Goal: Task Accomplishment & Management: Manage account settings

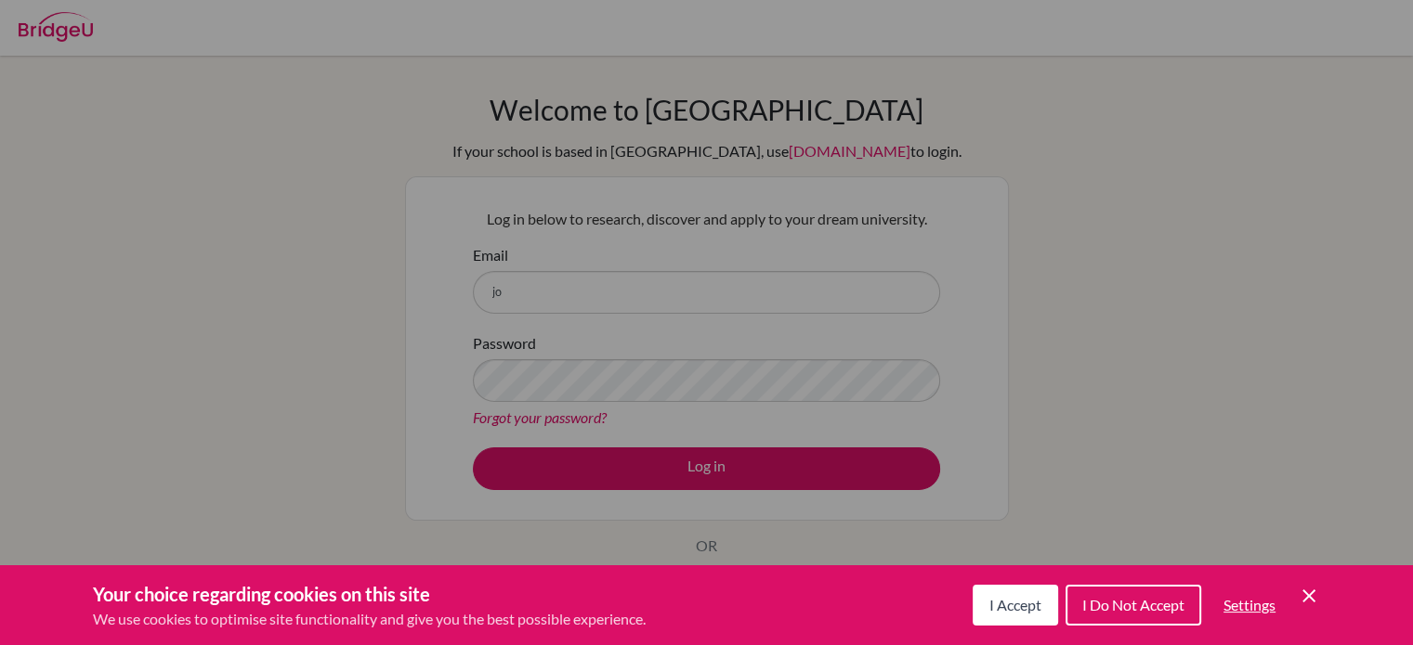
click at [1302, 604] on icon "Cookie Control Close Icon" at bounding box center [1308, 596] width 22 height 22
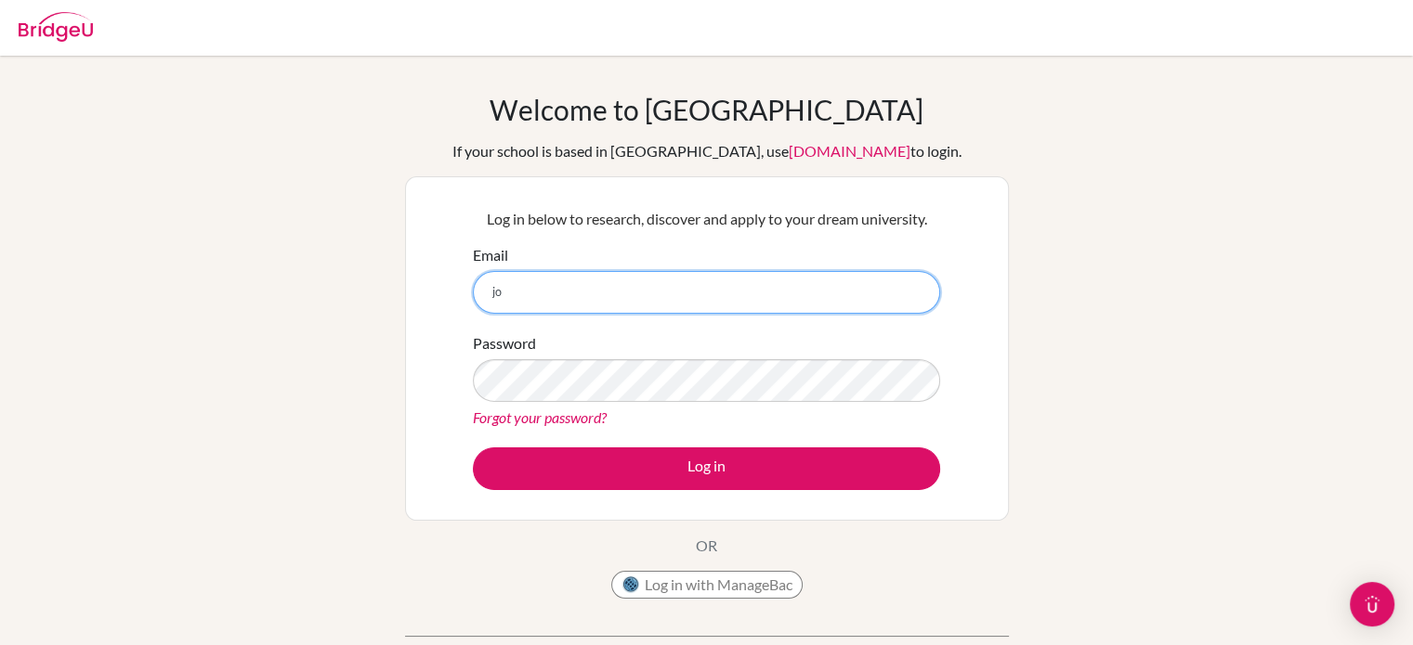
click at [713, 307] on input "jo" at bounding box center [706, 292] width 467 height 43
paste input "aoinojosa.itf@gmail.com"
click at [713, 307] on input "joaoinojosa.itf@gmail.com" at bounding box center [706, 292] width 467 height 43
type input "joaoinojosa.itf@gmail.com"
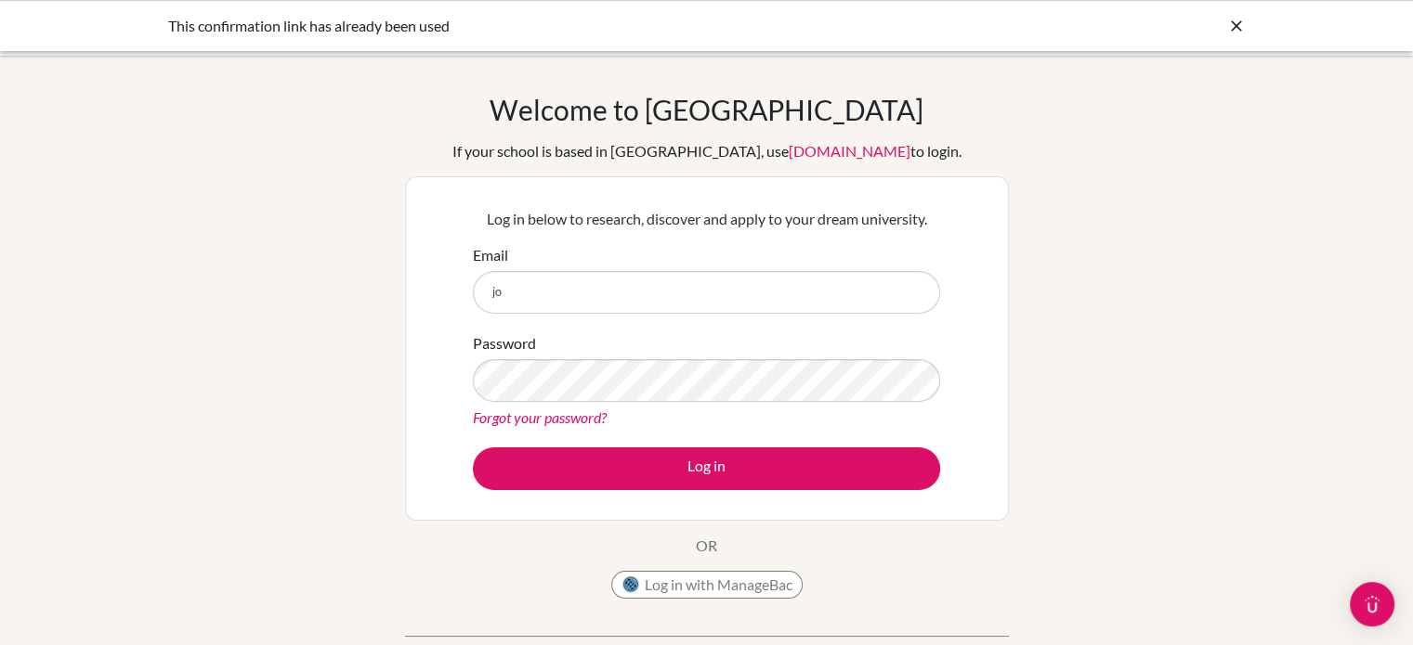
type input "j"
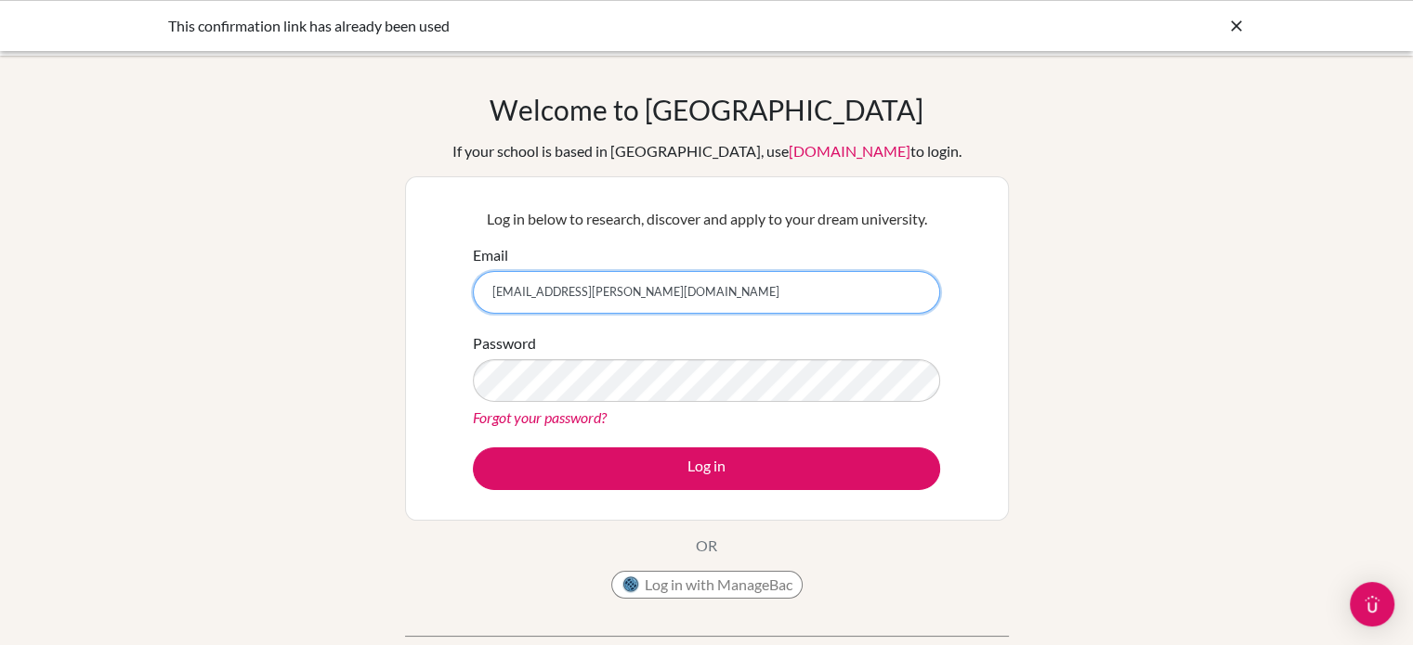
type input "[EMAIL_ADDRESS][PERSON_NAME][DOMAIN_NAME]"
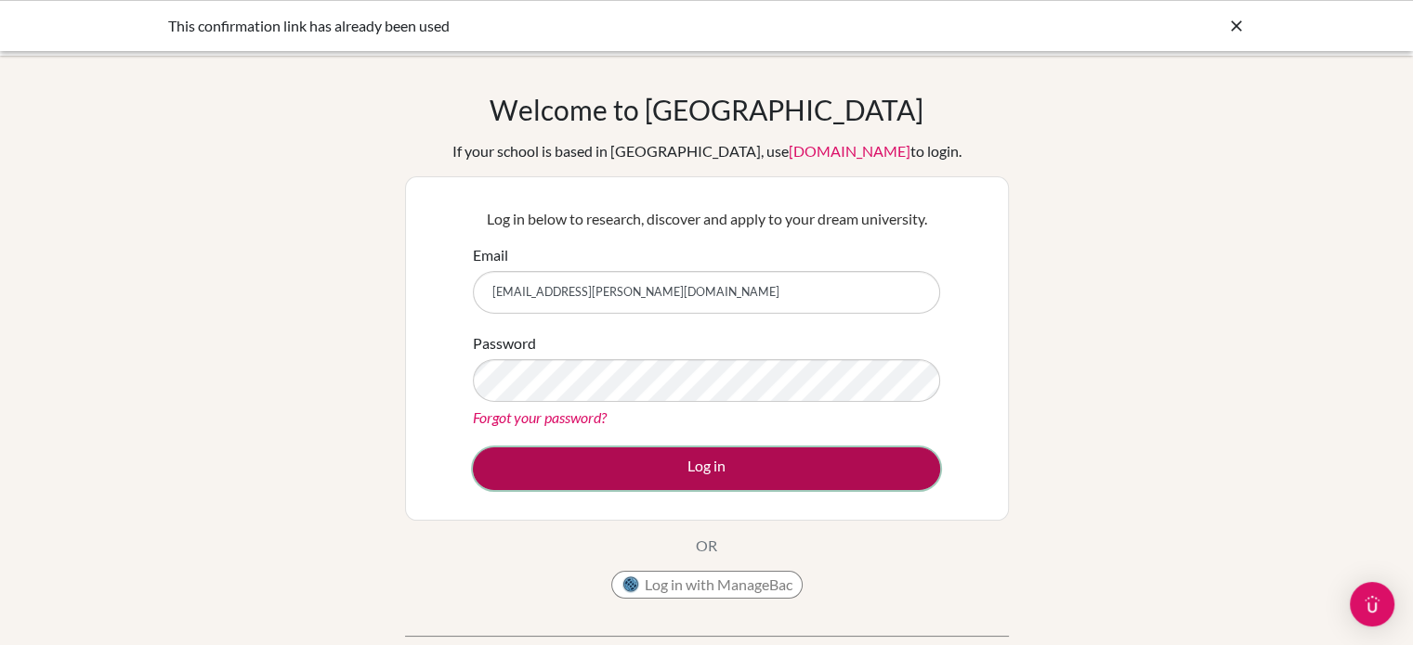
click at [819, 474] on button "Log in" at bounding box center [706, 469] width 467 height 43
click at [750, 453] on button "Log in" at bounding box center [706, 469] width 467 height 43
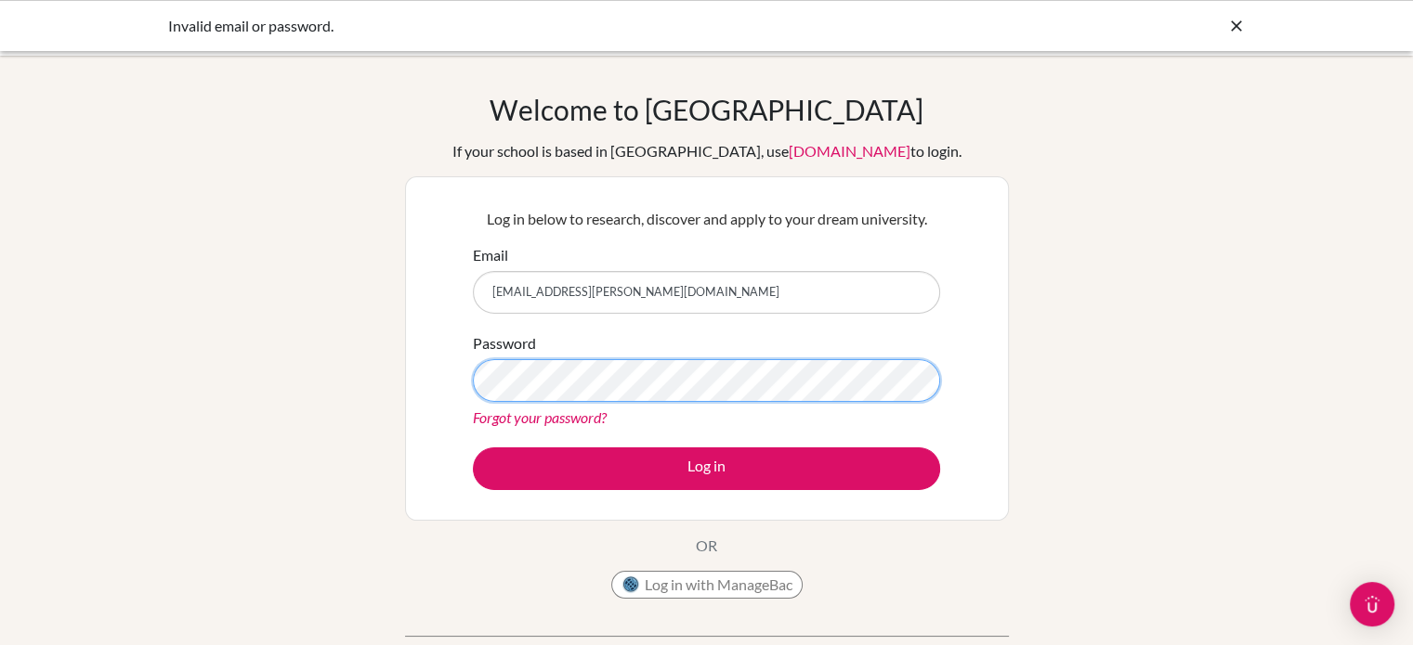
click at [473, 448] on button "Log in" at bounding box center [706, 469] width 467 height 43
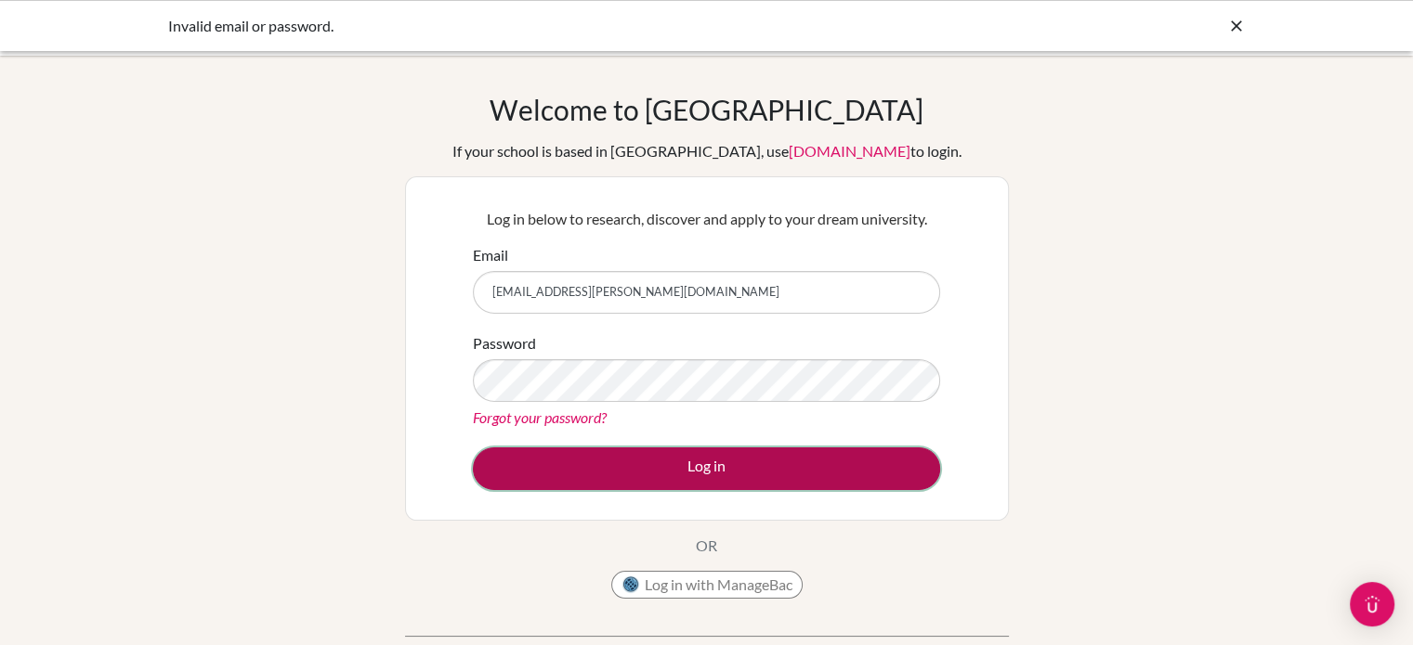
click at [716, 463] on button "Log in" at bounding box center [706, 469] width 467 height 43
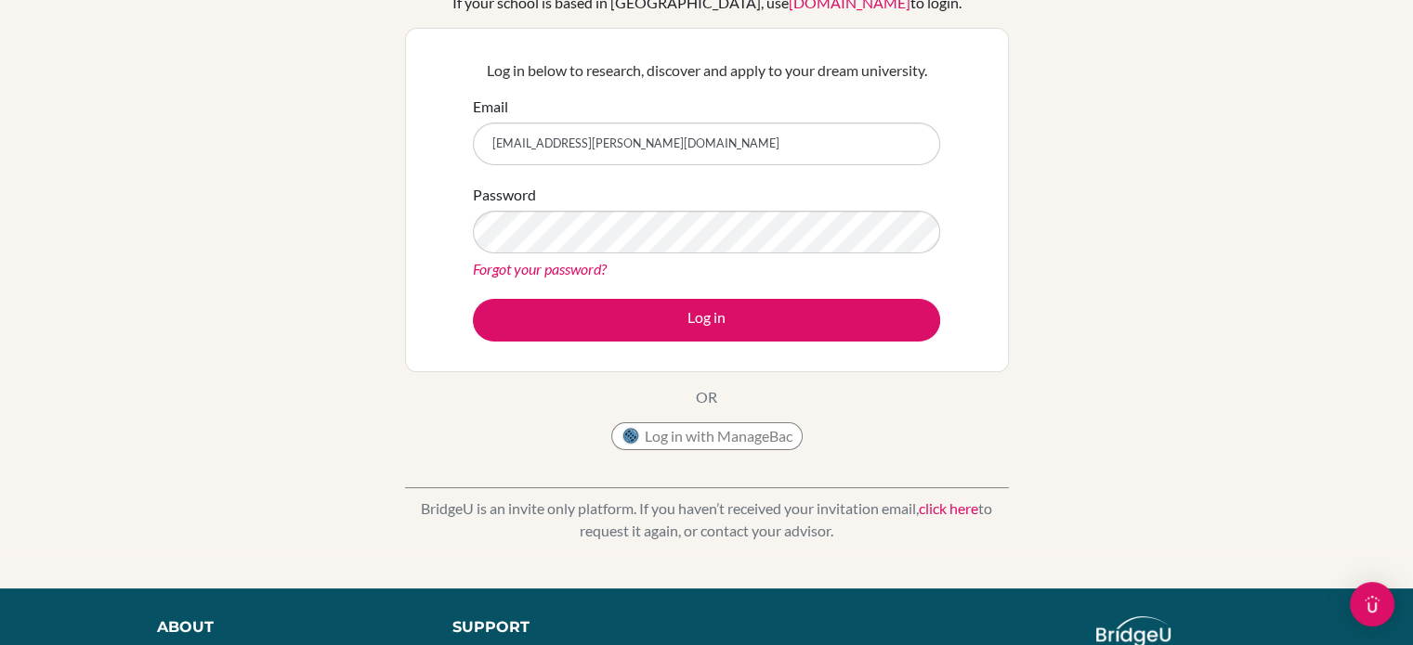
scroll to position [148, 0]
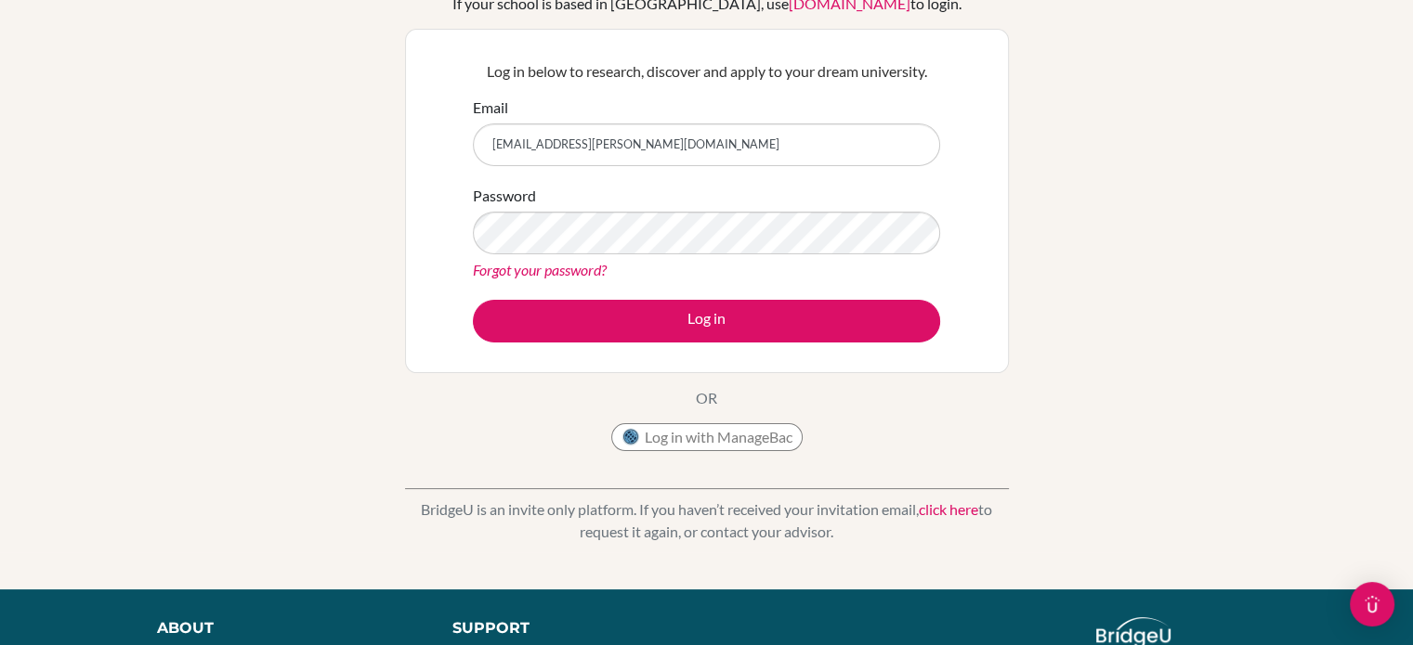
click at [565, 279] on div "Forgot your password?" at bounding box center [706, 270] width 467 height 22
click at [571, 269] on link "Forgot your password?" at bounding box center [540, 270] width 134 height 18
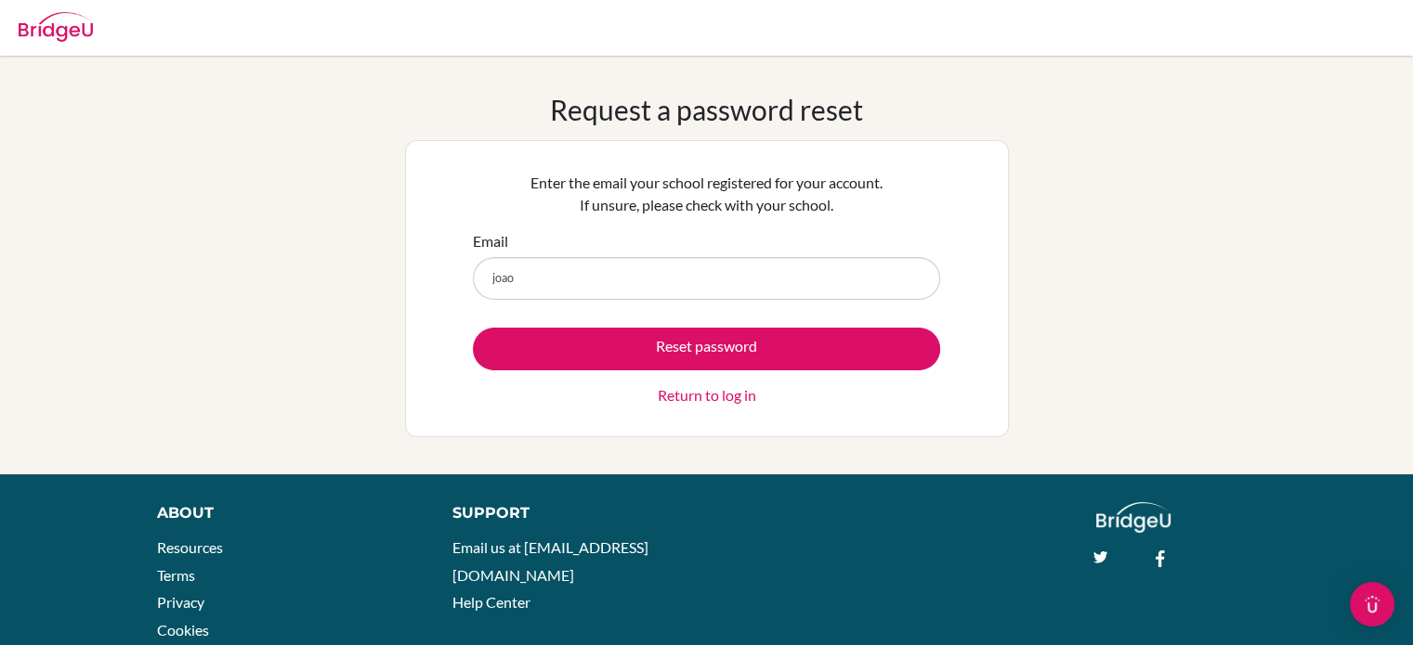
type input "[EMAIL_ADDRESS][PERSON_NAME][DOMAIN_NAME]"
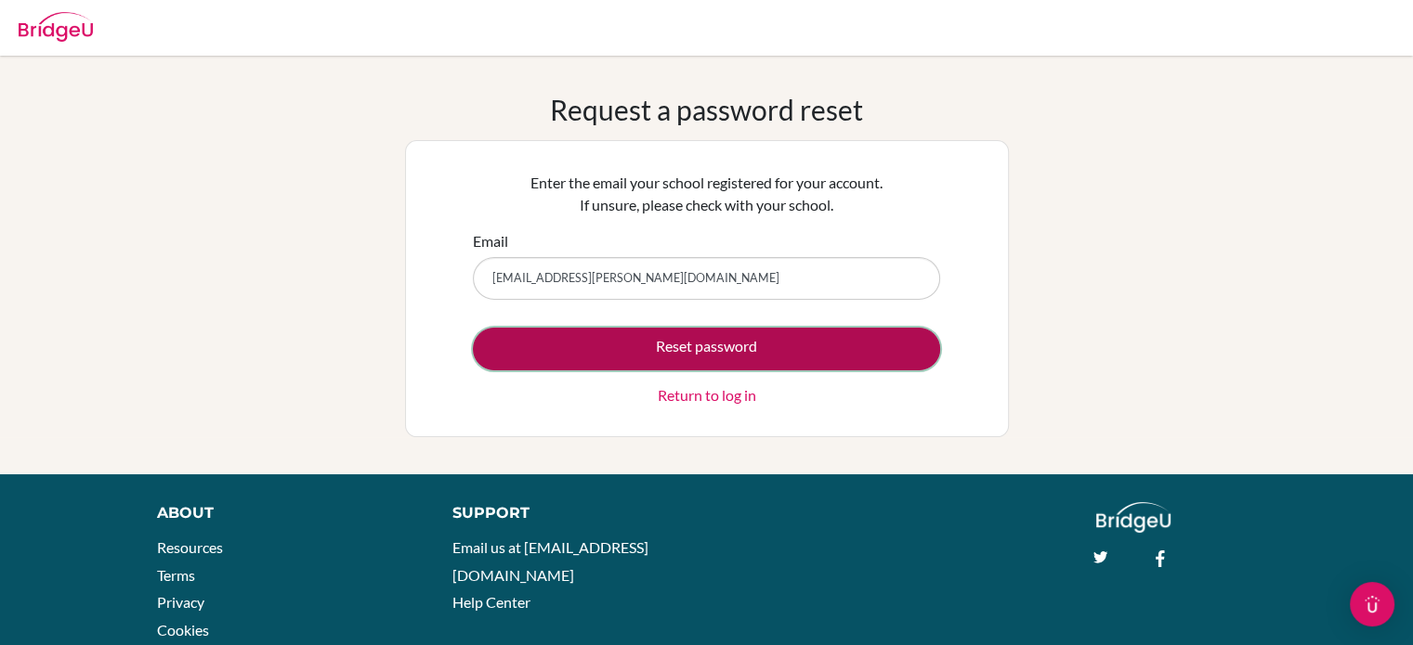
click at [663, 337] on button "Reset password" at bounding box center [706, 349] width 467 height 43
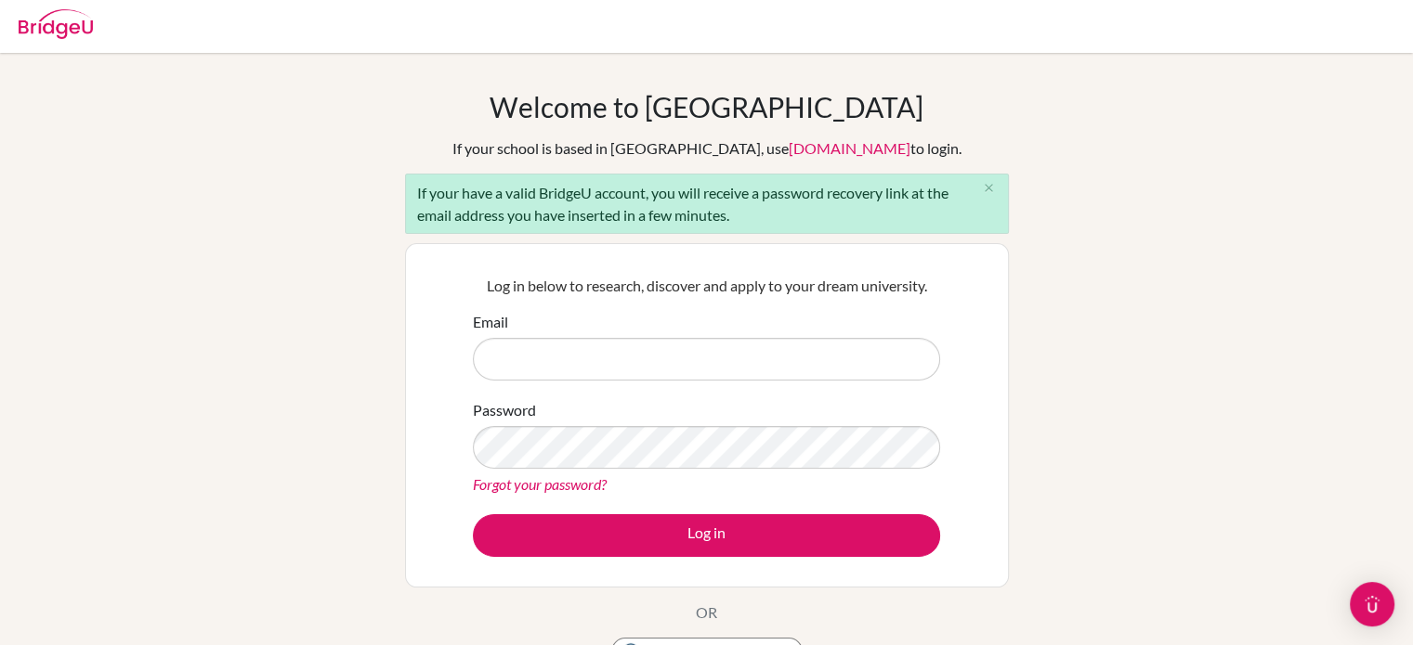
scroll to position [4, 0]
click at [46, 20] on img at bounding box center [56, 23] width 74 height 30
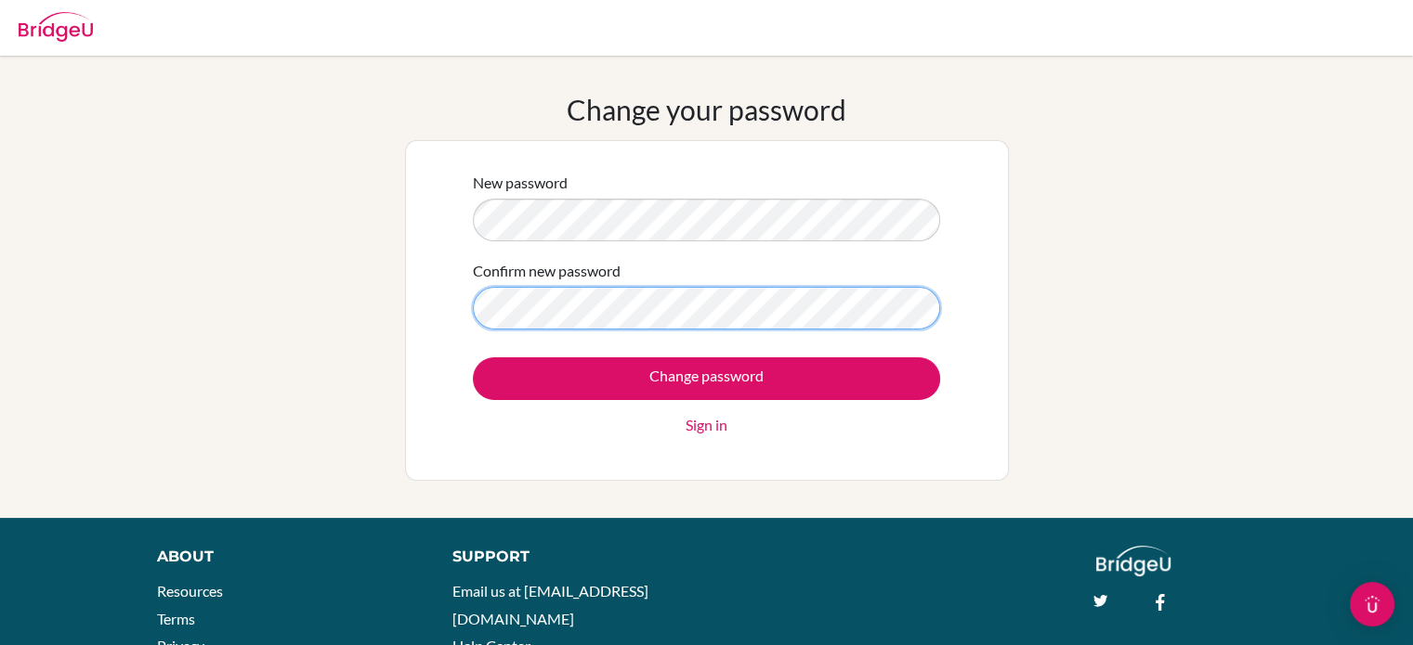
click at [721, 215] on form "New password Confirm new password Change password Sign in" at bounding box center [706, 304] width 467 height 265
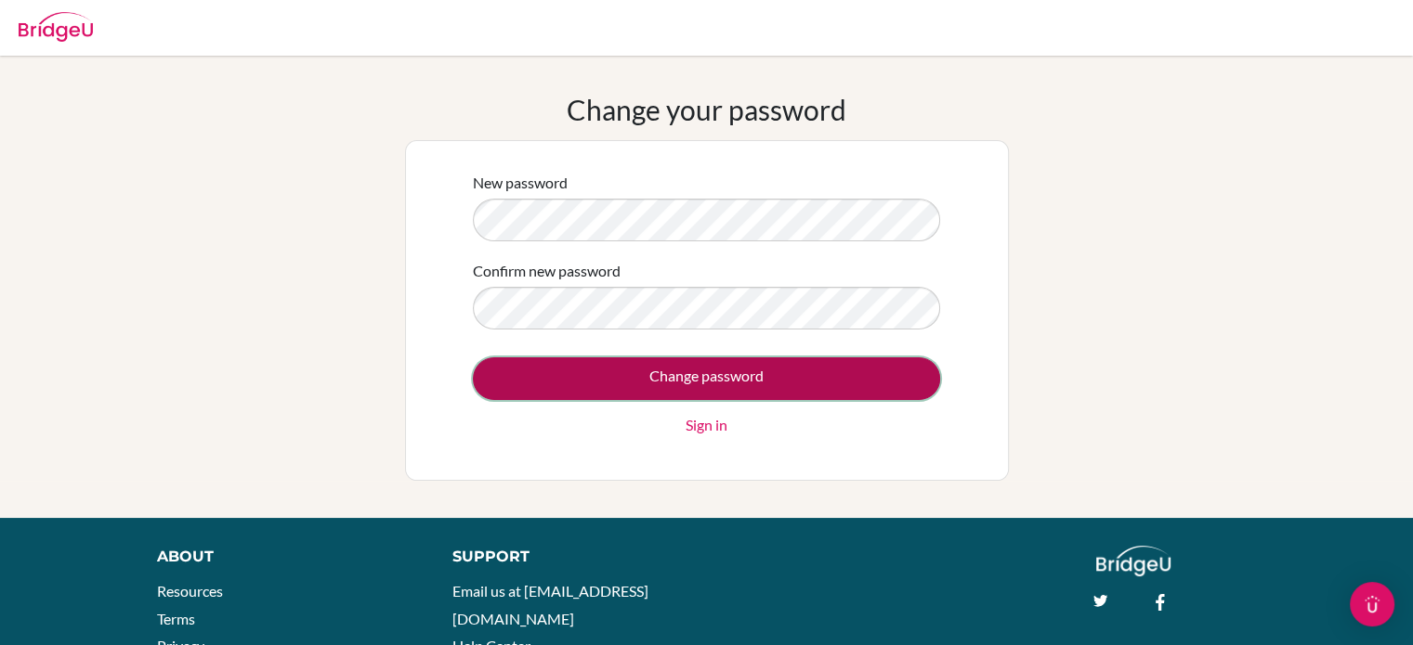
click at [798, 377] on input "Change password" at bounding box center [706, 379] width 467 height 43
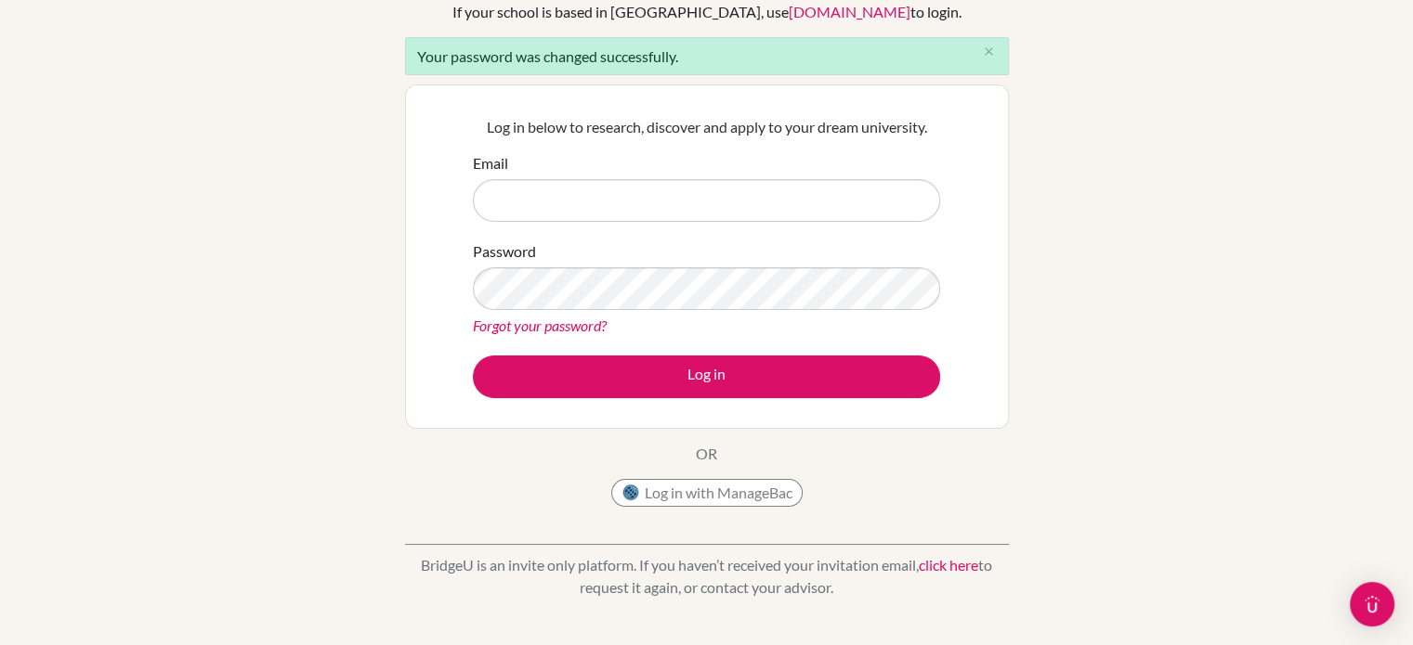
scroll to position [149, 0]
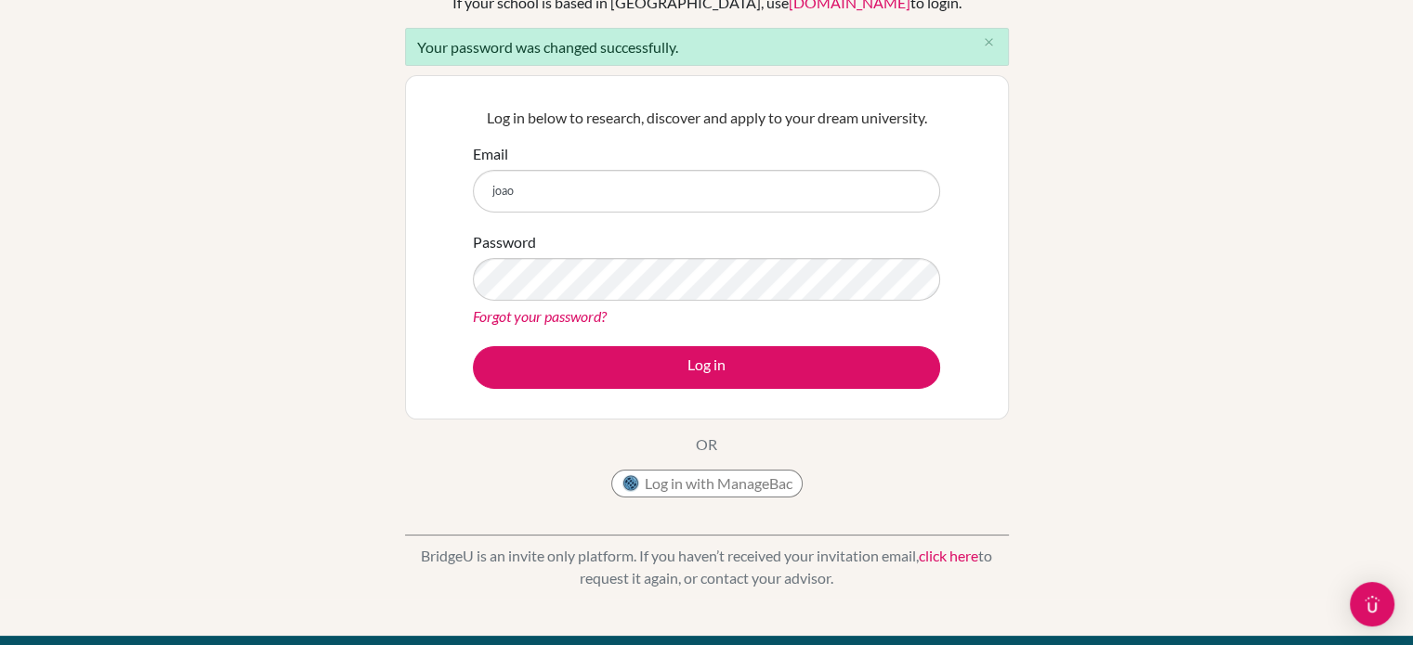
type input "[EMAIL_ADDRESS][PERSON_NAME][DOMAIN_NAME]"
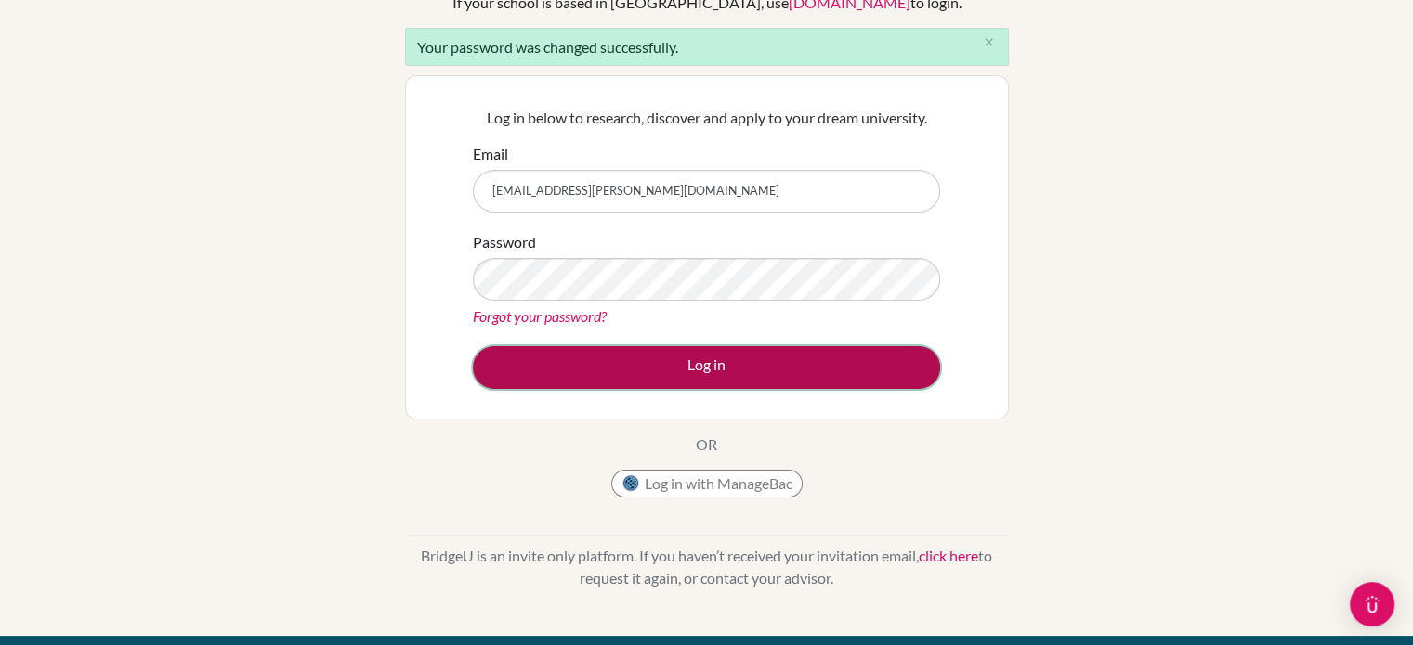
click at [706, 387] on button "Log in" at bounding box center [706, 367] width 467 height 43
